Goal: Transaction & Acquisition: Purchase product/service

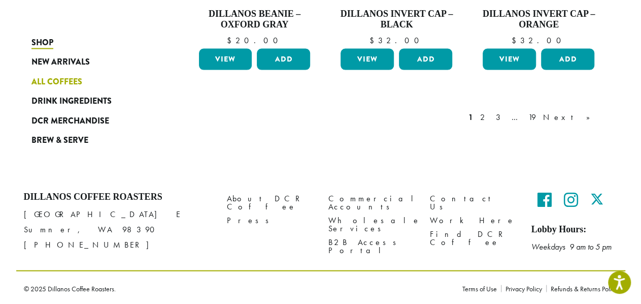
click at [62, 81] on span "All Coffees" at bounding box center [56, 81] width 51 height 13
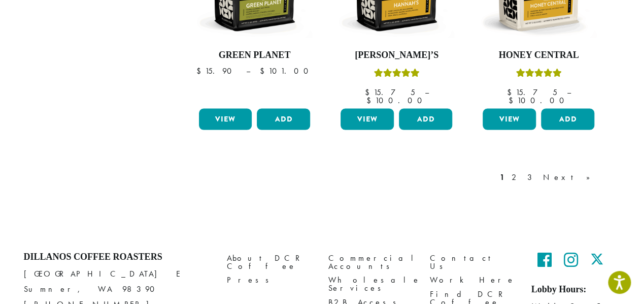
scroll to position [944, 0]
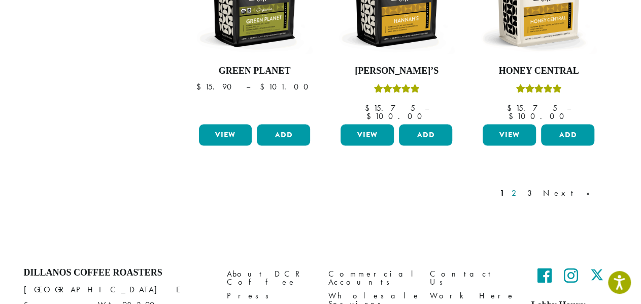
click at [523, 186] on link "2" at bounding box center [516, 192] width 13 height 12
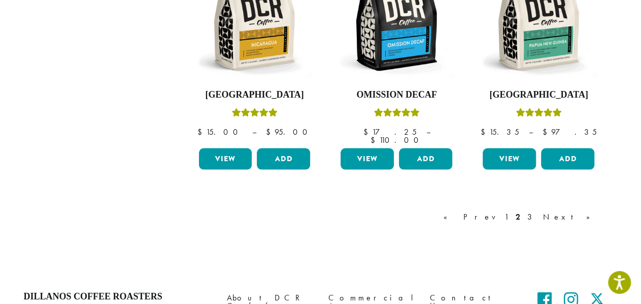
scroll to position [995, 0]
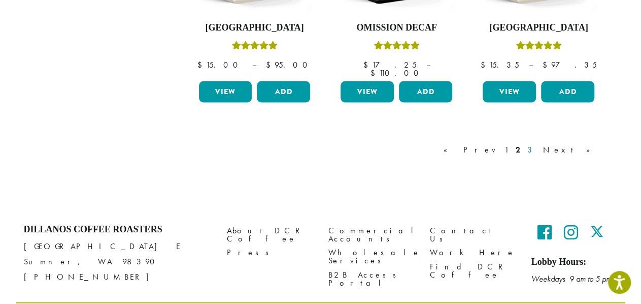
click at [538, 144] on link "3" at bounding box center [532, 150] width 13 height 12
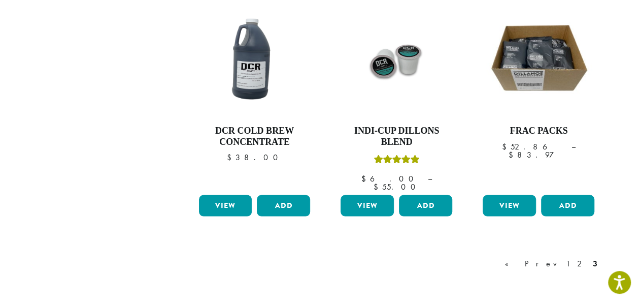
scroll to position [853, 0]
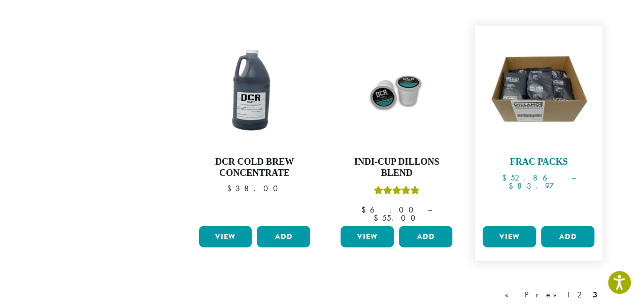
click at [535, 71] on img at bounding box center [538, 89] width 117 height 117
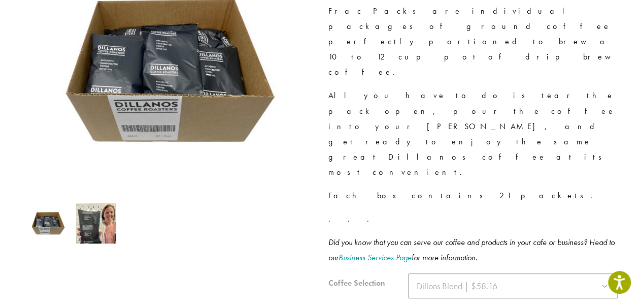
scroll to position [254, 0]
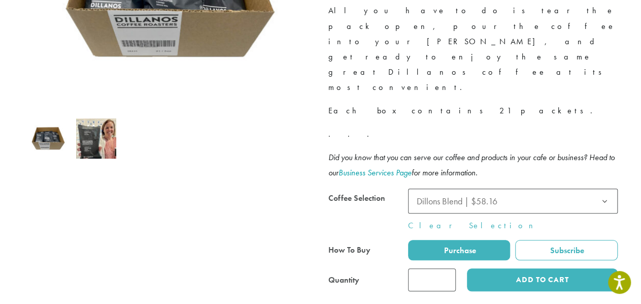
click at [94, 143] on img at bounding box center [96, 138] width 40 height 40
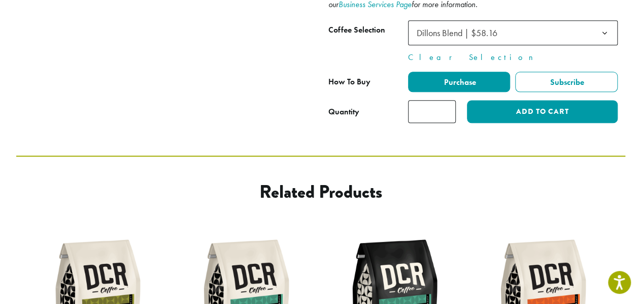
scroll to position [500, 0]
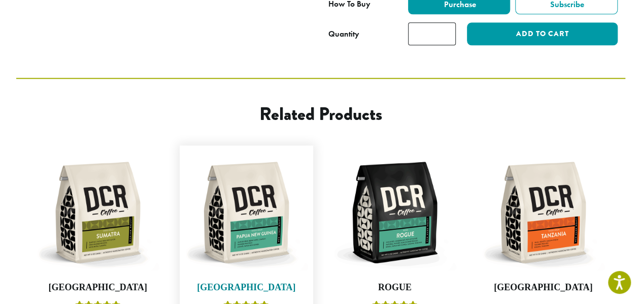
click at [238, 150] on img at bounding box center [246, 211] width 123 height 123
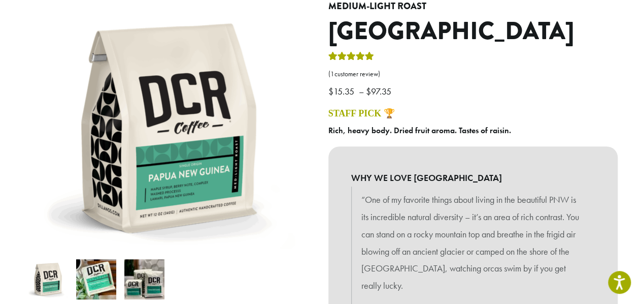
scroll to position [203, 0]
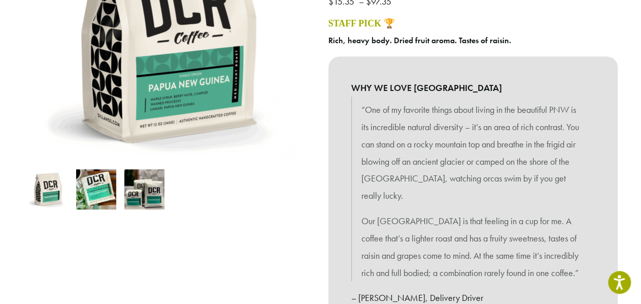
click at [101, 184] on img at bounding box center [96, 189] width 40 height 40
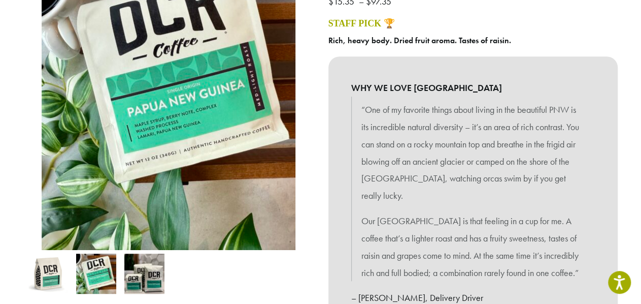
scroll to position [0, 0]
click at [150, 269] on img at bounding box center [144, 273] width 40 height 40
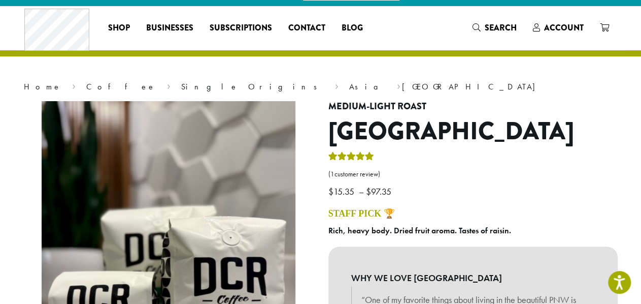
scroll to position [152, 0]
